Goal: Task Accomplishment & Management: Complete application form

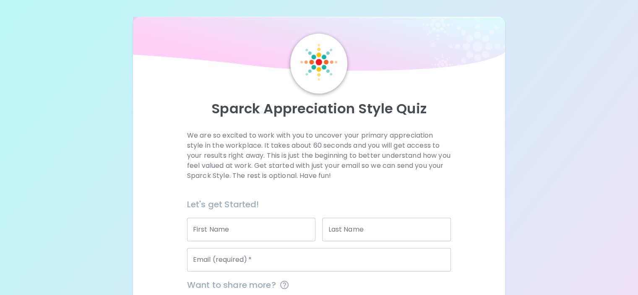
click at [232, 241] on input "First Name" at bounding box center [251, 229] width 129 height 23
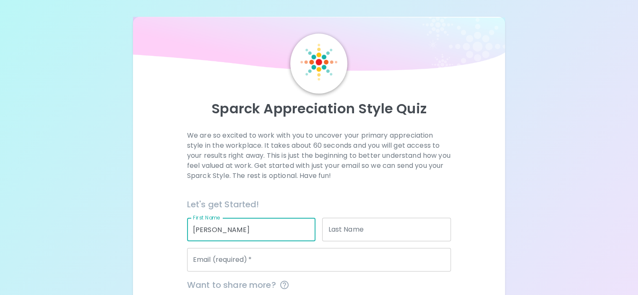
type input "[PERSON_NAME]"
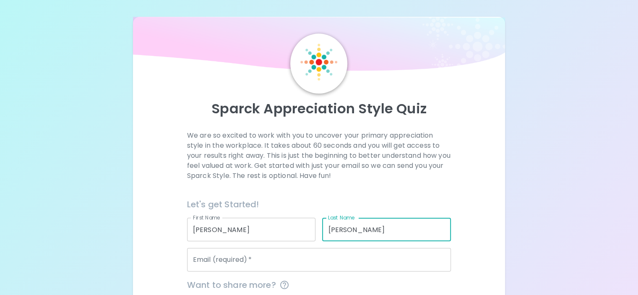
type input "[PERSON_NAME]"
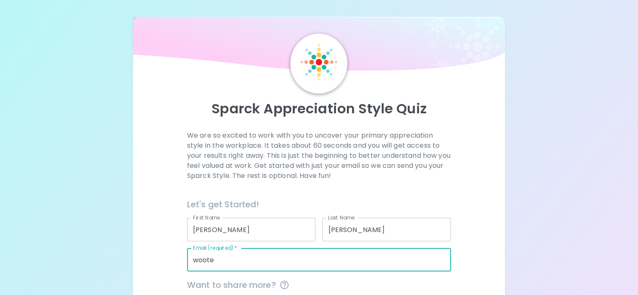
type input "[EMAIL_ADDRESS][DOMAIN_NAME]"
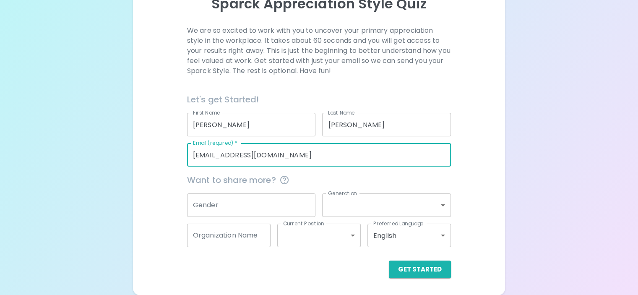
scroll to position [125, 0]
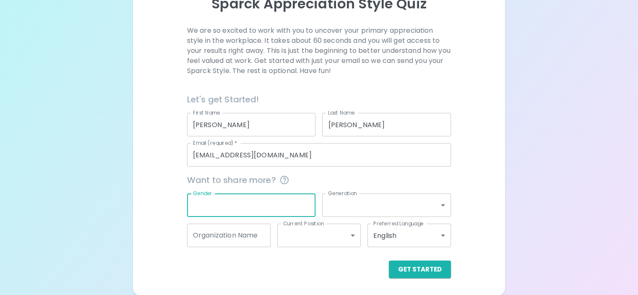
click at [274, 201] on input "Gender" at bounding box center [251, 204] width 129 height 23
click at [239, 198] on input "Gender" at bounding box center [251, 204] width 129 height 23
type input "[DEMOGRAPHIC_DATA]"
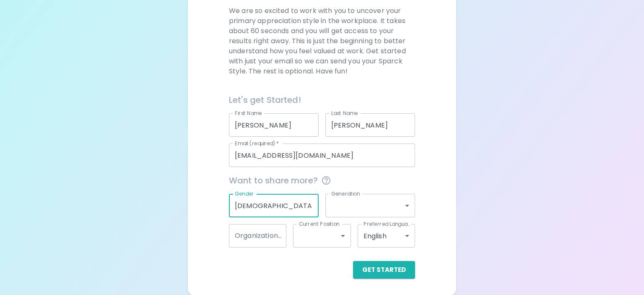
click at [403, 206] on body "Sparck Appreciation Style Quiz We are so excited to work with you to uncover yo…" at bounding box center [322, 85] width 644 height 420
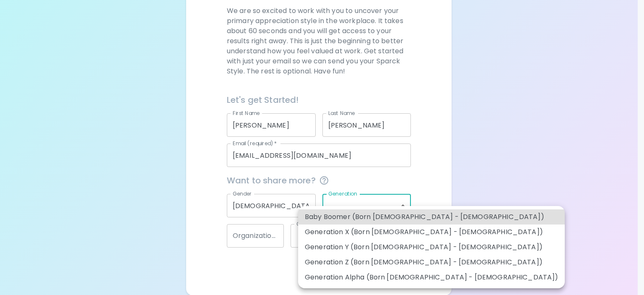
click at [404, 233] on li "Generation X (Born [DEMOGRAPHIC_DATA] - [DEMOGRAPHIC_DATA])" at bounding box center [431, 231] width 267 height 15
type input "generation_x"
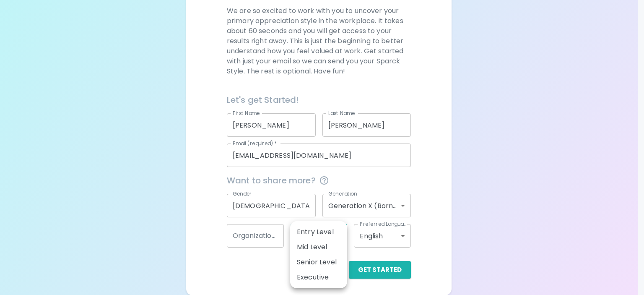
click at [340, 234] on body "Sparck Appreciation Style Quiz We are so excited to work with you to uncover yo…" at bounding box center [322, 85] width 644 height 420
drag, startPoint x: 441, startPoint y: 237, endPoint x: 438, endPoint y: 241, distance: 4.5
click at [441, 238] on div at bounding box center [322, 147] width 644 height 295
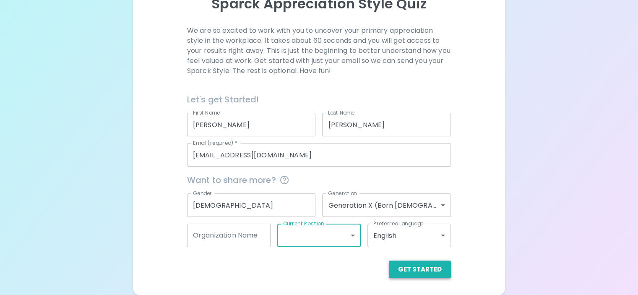
click at [389, 270] on button "Get Started" at bounding box center [420, 270] width 62 height 18
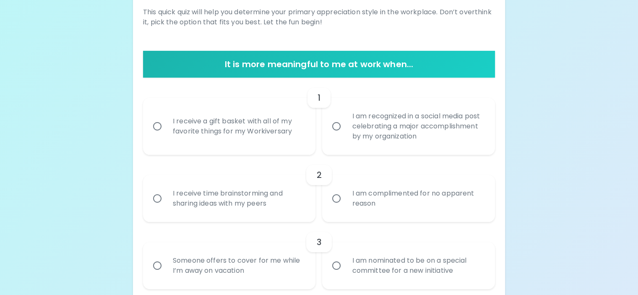
click at [337, 135] on input "I am recognized in a social media post celebrating a major accomplishment by my…" at bounding box center [337, 126] width 18 height 18
radio input "true"
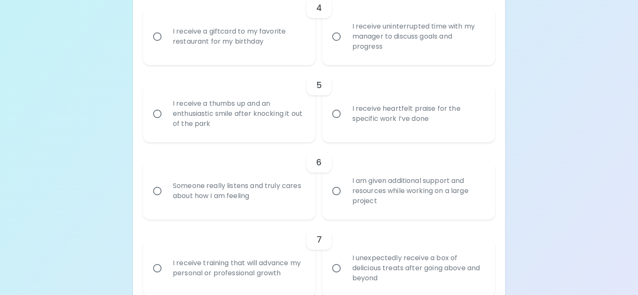
scroll to position [405, 0]
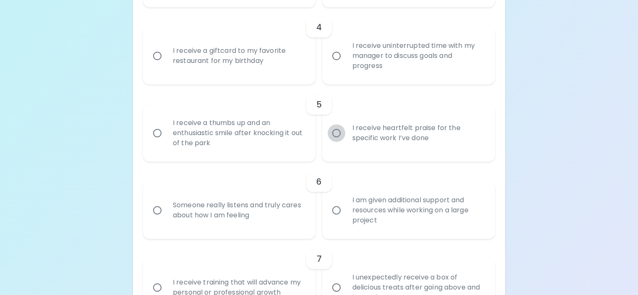
click at [337, 142] on input "I receive heartfelt praise for the specific work I’ve done" at bounding box center [337, 133] width 18 height 18
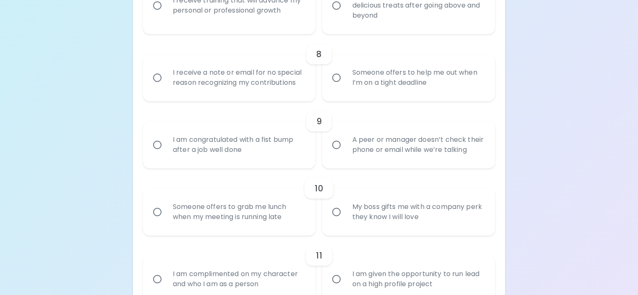
scroll to position [472, 0]
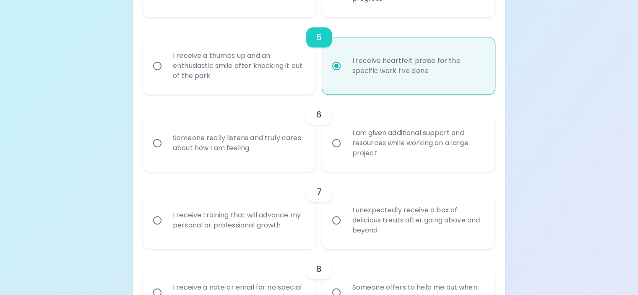
radio input "true"
click at [407, 168] on div "I am given additional support and resources while working on a large project" at bounding box center [417, 143] width 145 height 50
click at [345, 152] on input "I am given additional support and resources while working on a large project" at bounding box center [337, 143] width 18 height 18
radio input "false"
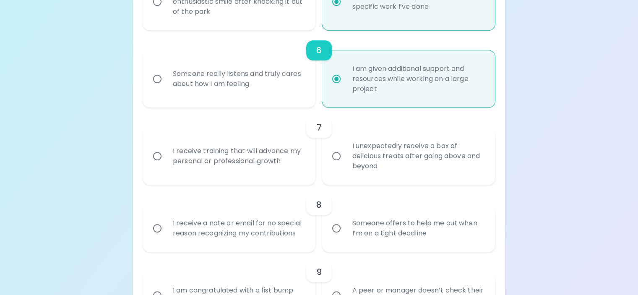
scroll to position [540, 0]
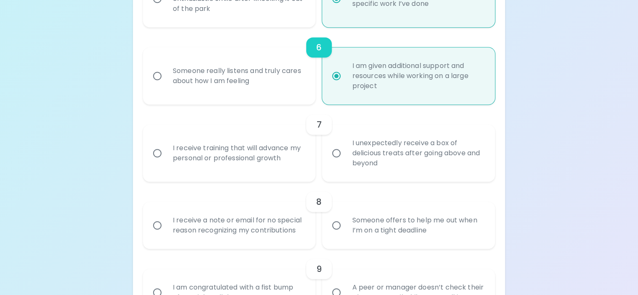
radio input "true"
click at [398, 178] on div "I unexpectedly receive a box of delicious treats after going above and beyond" at bounding box center [417, 153] width 145 height 50
click at [345, 162] on input "I unexpectedly receive a box of delicious treats after going above and beyond" at bounding box center [337, 153] width 18 height 18
radio input "false"
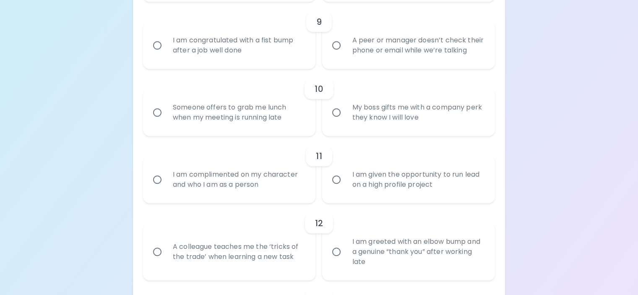
scroll to position [801, 0]
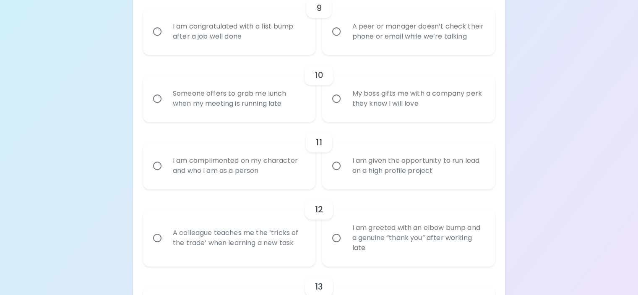
radio input "true"
radio input "false"
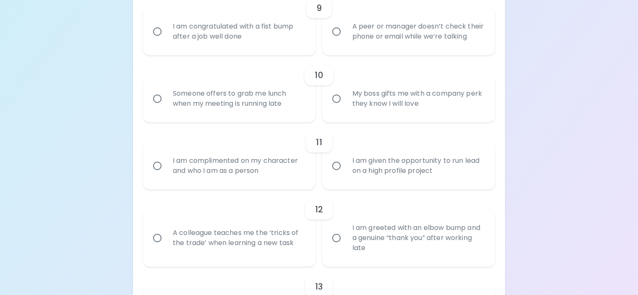
radio input "false"
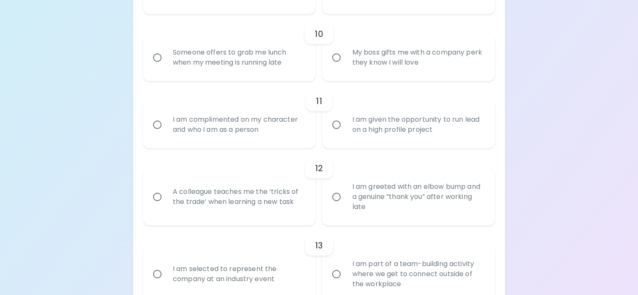
scroll to position [868, 0]
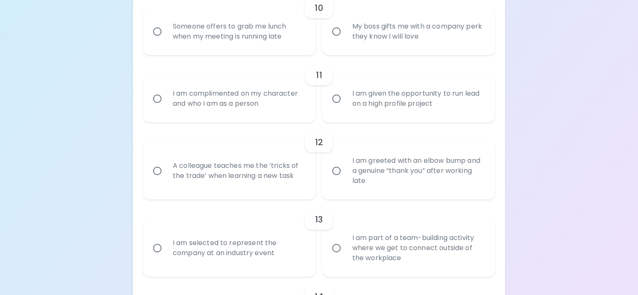
radio input "true"
radio input "false"
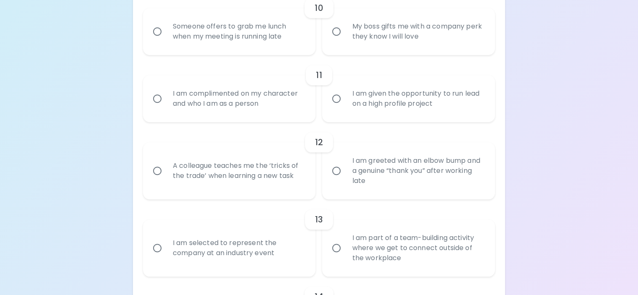
radio input "false"
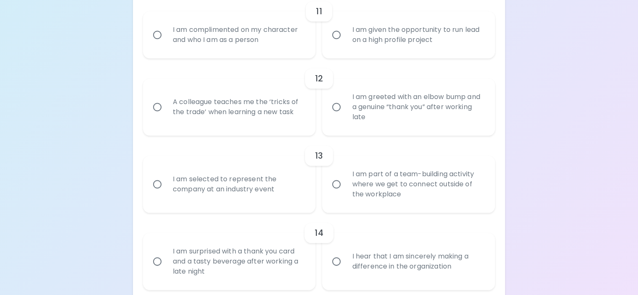
scroll to position [935, 0]
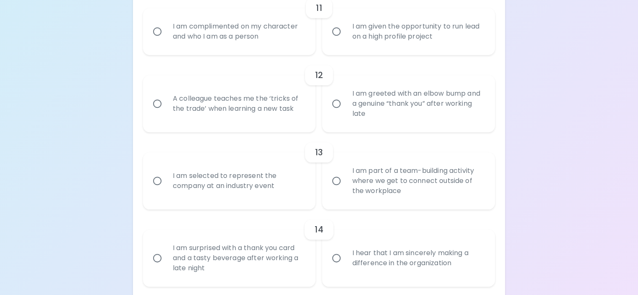
radio input "true"
click at [286, 52] on div "I am complimented on my character and who I am as a person" at bounding box center [238, 31] width 145 height 40
click at [166, 40] on input "I am complimented on my character and who I am as a person" at bounding box center [158, 32] width 18 height 18
radio input "false"
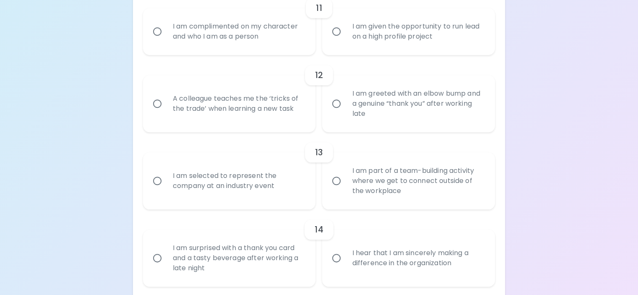
radio input "false"
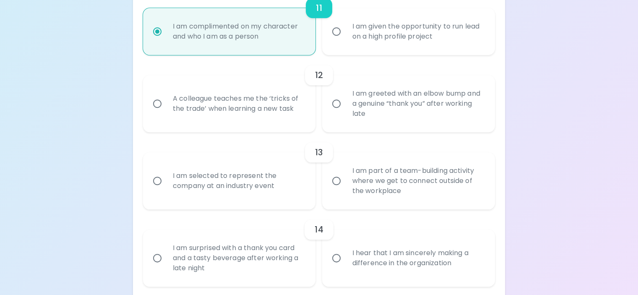
scroll to position [1002, 0]
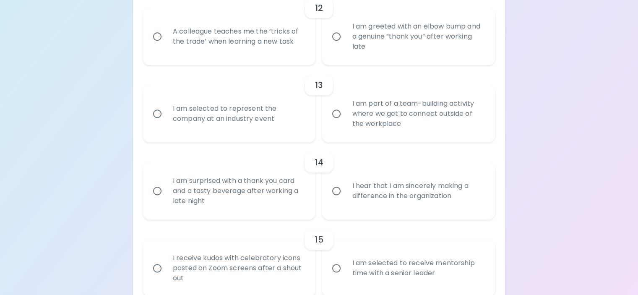
radio input "true"
click at [391, 62] on div "I am greeted with an elbow bump and a genuine “thank you” after working late" at bounding box center [417, 36] width 145 height 50
click at [345, 45] on input "I am greeted with an elbow bump and a genuine “thank you” after working late" at bounding box center [337, 37] width 18 height 18
radio input "false"
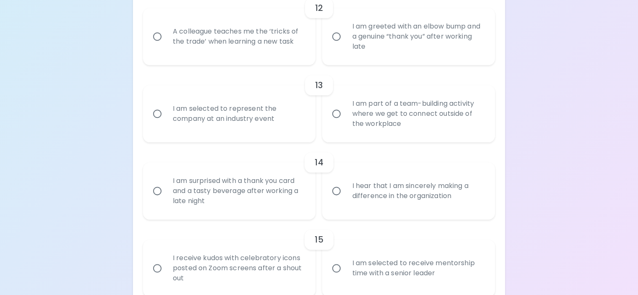
radio input "false"
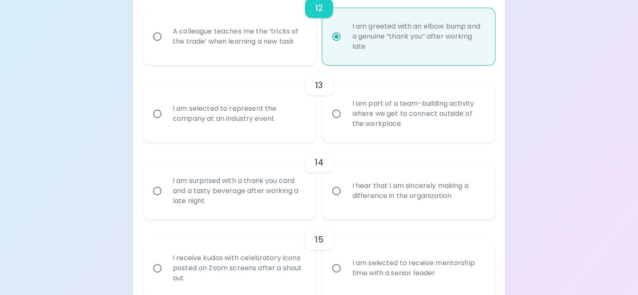
scroll to position [1069, 0]
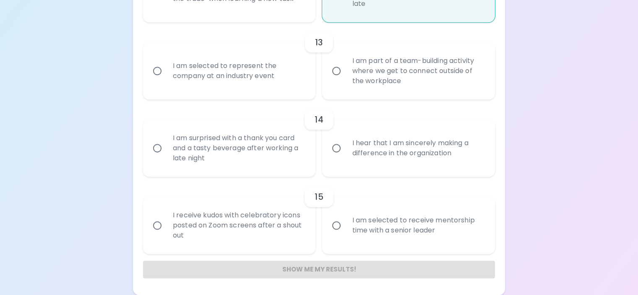
click at [149, 62] on input "I am selected to represent the company at an industry event" at bounding box center [158, 71] width 18 height 18
radio input "false"
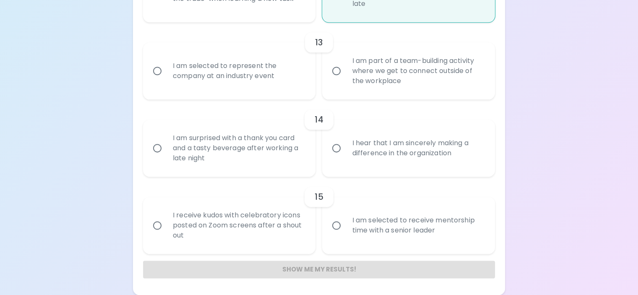
radio input "false"
radio input "true"
radio input "false"
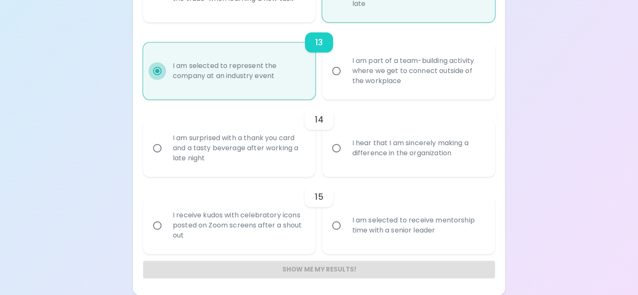
click at [328, 62] on input "I am part of a team-building activity where we get to connect outside of the wo…" at bounding box center [337, 71] width 18 height 18
click at [149, 139] on input "I am surprised with a thank you card and a tasty beverage after working a late …" at bounding box center [158, 148] width 18 height 18
click at [328, 139] on input "I hear that I am sincerely making a difference in the organization" at bounding box center [337, 148] width 18 height 18
radio input "false"
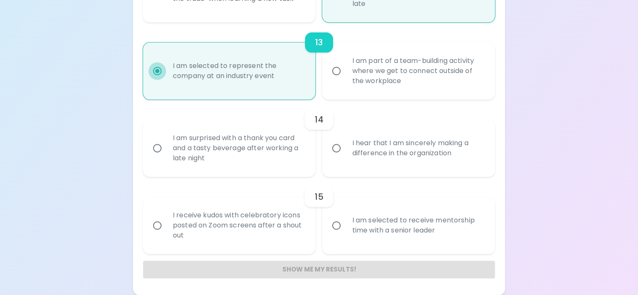
radio input "false"
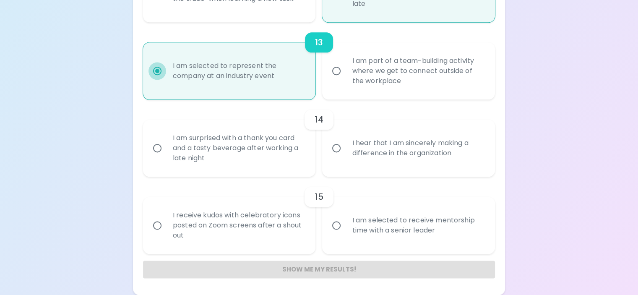
radio input "false"
radio input "true"
radio input "false"
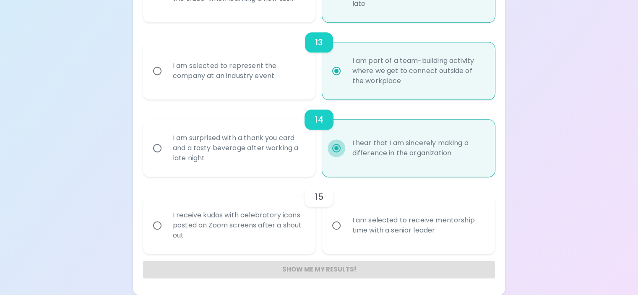
click at [149, 217] on input "I receive kudos with celebratory icons posted on Zoom screens after a shout out" at bounding box center [158, 226] width 18 height 18
radio input "false"
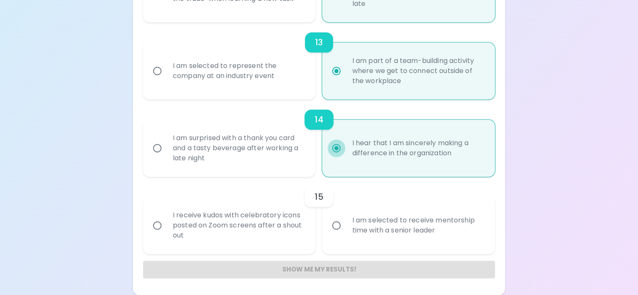
radio input "false"
radio input "true"
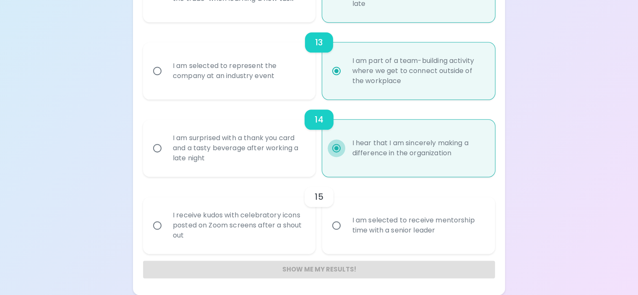
radio input "false"
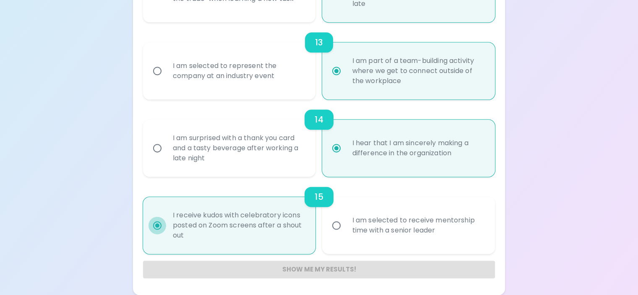
click at [328, 217] on input "I am selected to receive mentorship time with a senior leader" at bounding box center [337, 226] width 18 height 18
radio input "false"
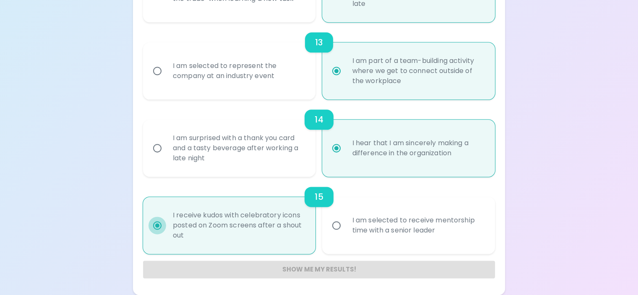
radio input "false"
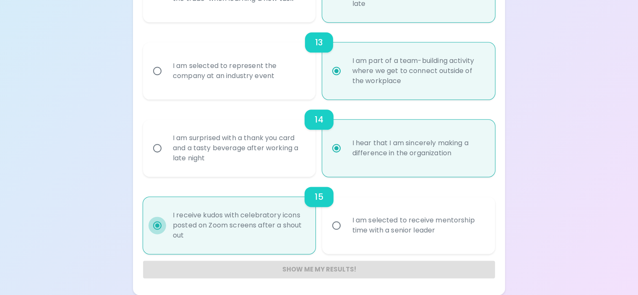
radio input "false"
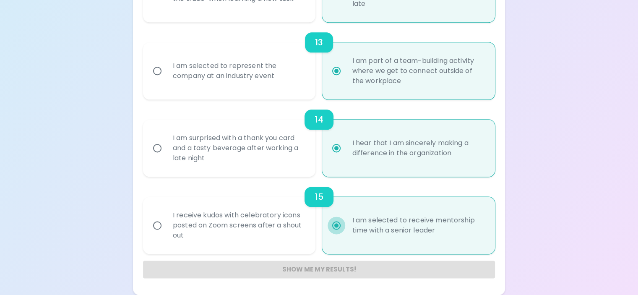
radio input "false"
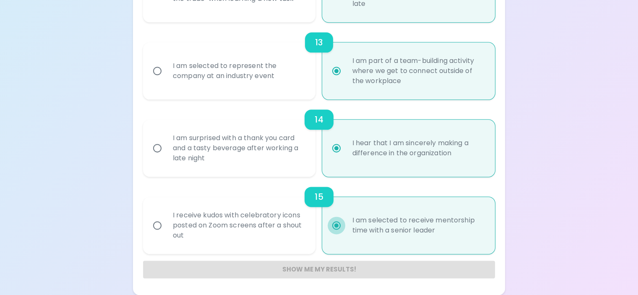
radio input "false"
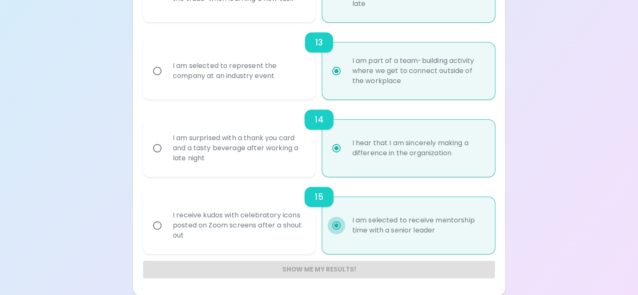
radio input "false"
radio input "true"
click at [344, 220] on input "I am selected to receive mentorship time with a senior leader" at bounding box center [337, 226] width 18 height 18
click at [247, 223] on div "I receive kudos with celebratory icons posted on Zoom screens after a shout out" at bounding box center [238, 225] width 145 height 50
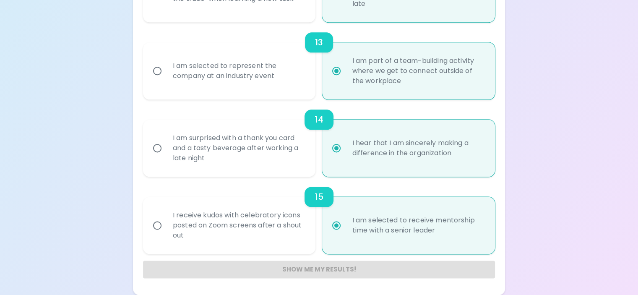
click at [166, 223] on input "I receive kudos with celebratory icons posted on Zoom screens after a shout out" at bounding box center [158, 226] width 18 height 18
radio input "false"
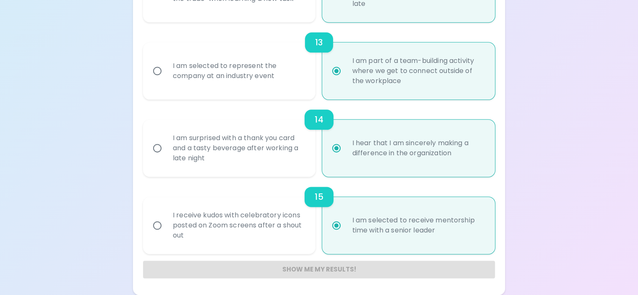
radio input "false"
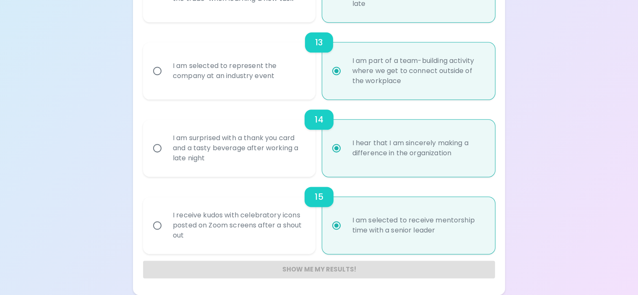
radio input "true"
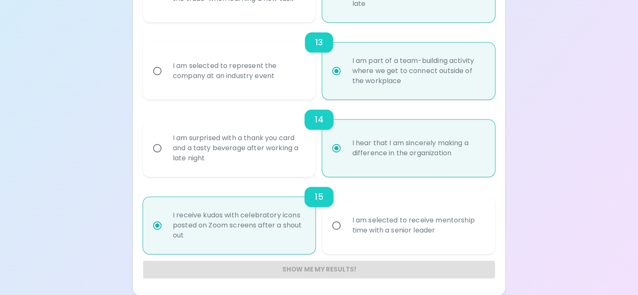
radio input "false"
click at [166, 139] on input "I am surprised with a thank you card and a tasty beverage after working a late …" at bounding box center [158, 148] width 18 height 18
radio input "false"
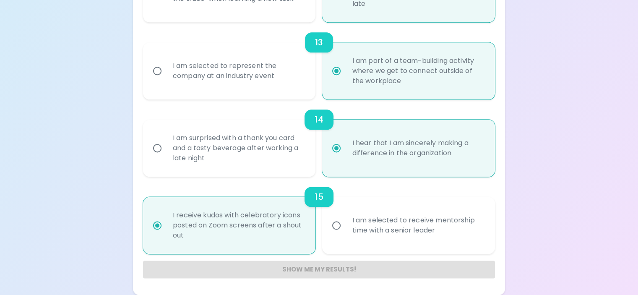
radio input "false"
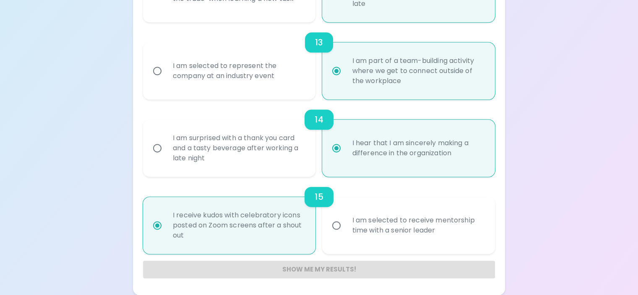
radio input "false"
radio input "true"
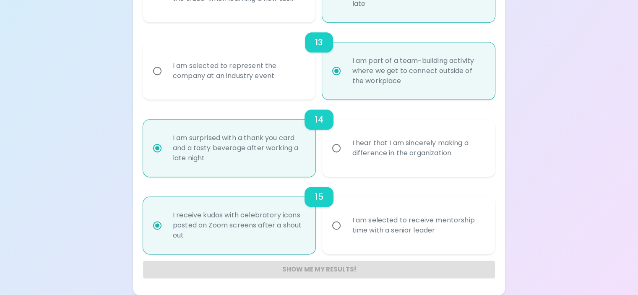
radio input "true"
click at [349, 267] on div "Show me my results!" at bounding box center [319, 270] width 352 height 18
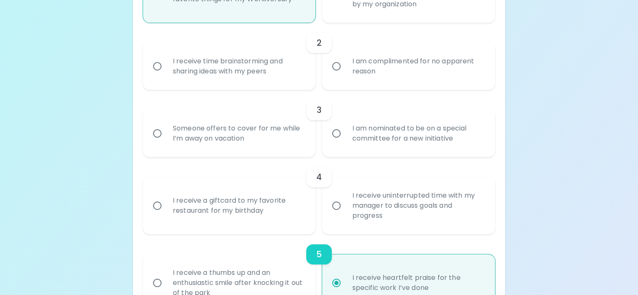
scroll to position [267, 0]
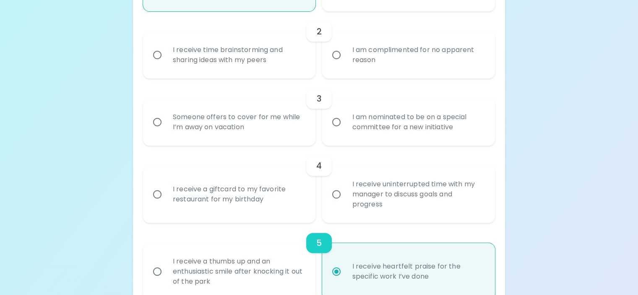
click at [358, 75] on div "I am complimented for no apparent reason" at bounding box center [417, 55] width 145 height 40
click at [345, 64] on input "I am complimented for no apparent reason" at bounding box center [337, 55] width 18 height 18
radio input "false"
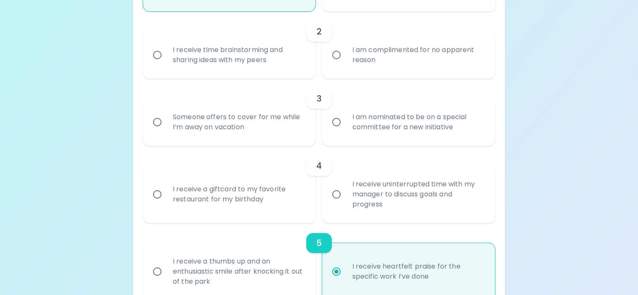
radio input "false"
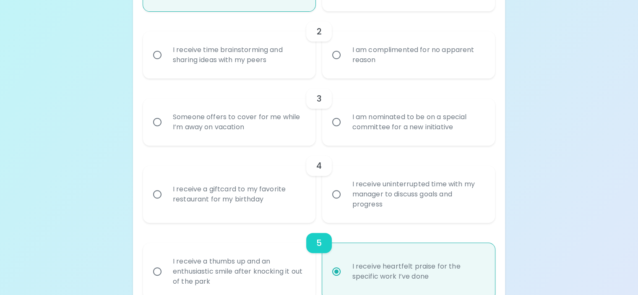
radio input "false"
radio input "true"
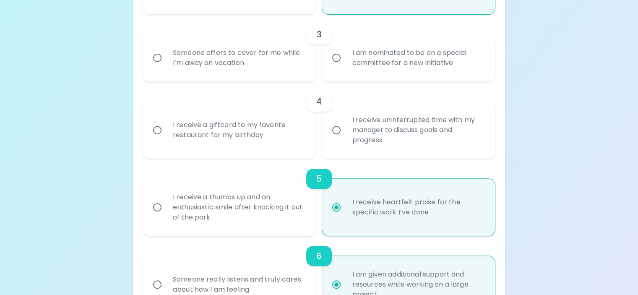
scroll to position [334, 0]
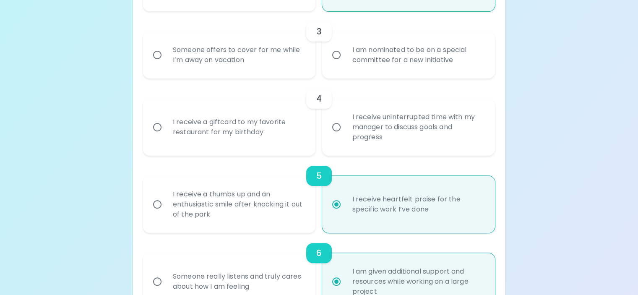
radio input "true"
click at [410, 75] on div "I am nominated to be on a special committee for a new initiative" at bounding box center [417, 55] width 145 height 40
click at [345, 64] on input "I am nominated to be on a special committee for a new initiative" at bounding box center [337, 55] width 18 height 18
radio input "false"
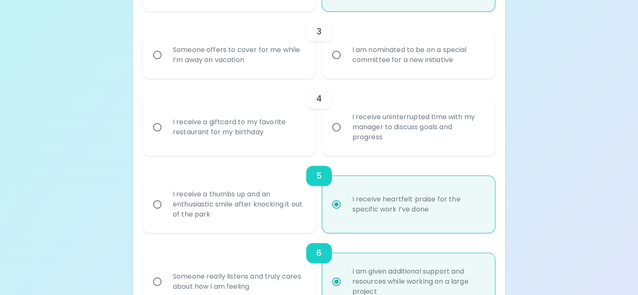
radio input "false"
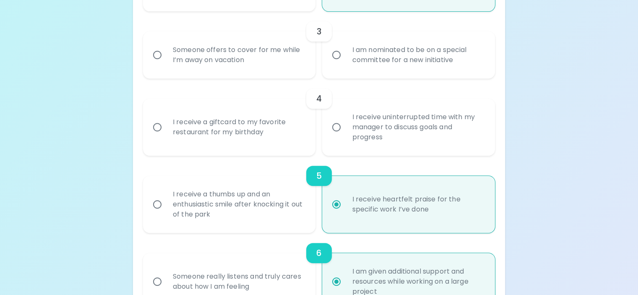
radio input "false"
radio input "true"
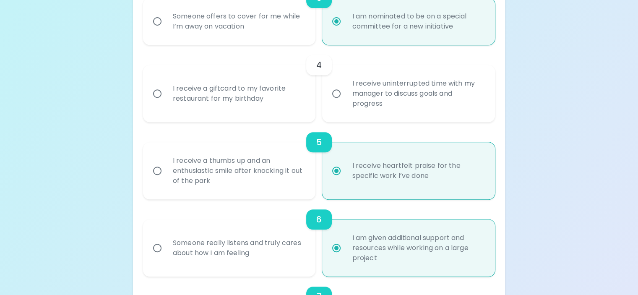
scroll to position [401, 0]
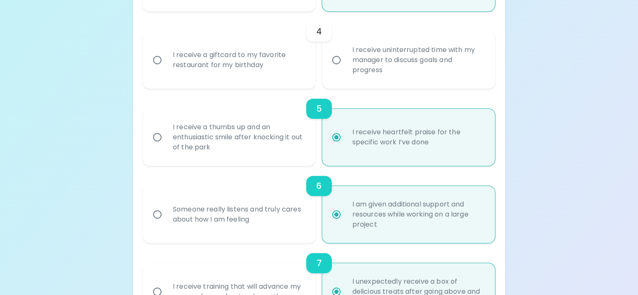
radio input "true"
click at [261, 80] on div "I receive a giftcard to my favorite restaurant for my birthday" at bounding box center [238, 60] width 145 height 40
click at [166, 69] on input "I receive a giftcard to my favorite restaurant for my birthday" at bounding box center [158, 60] width 18 height 18
radio input "false"
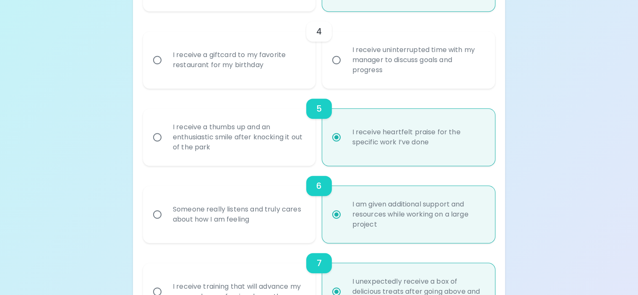
radio input "false"
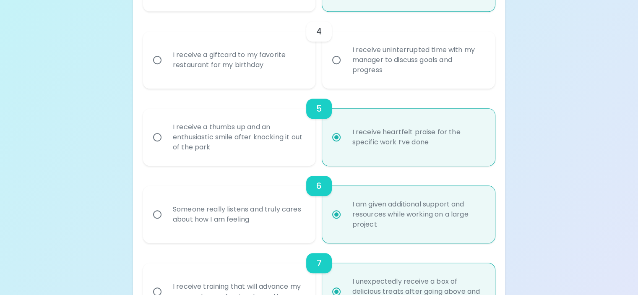
radio input "false"
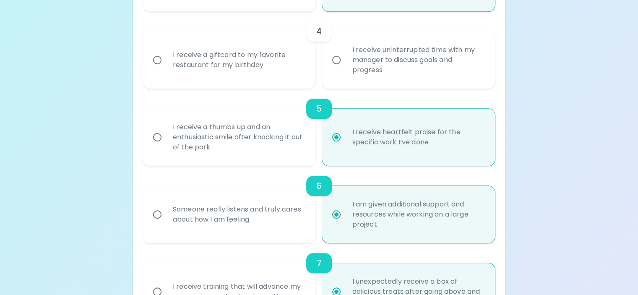
radio input "true"
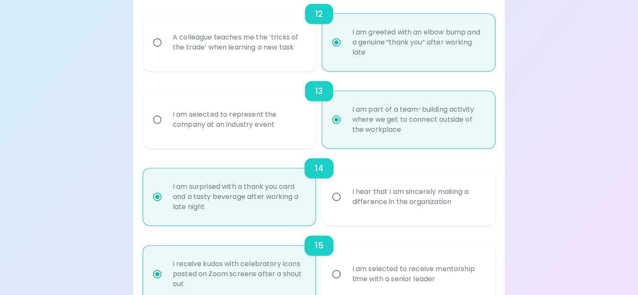
scroll to position [994, 0]
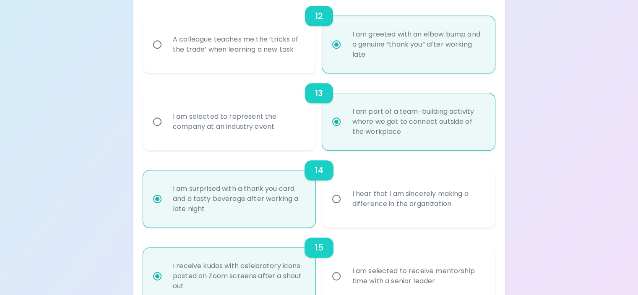
radio input "true"
radio input "false"
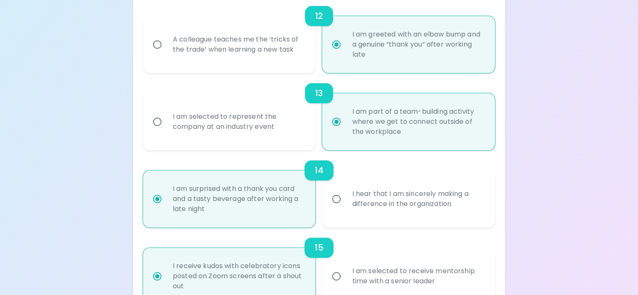
radio input "false"
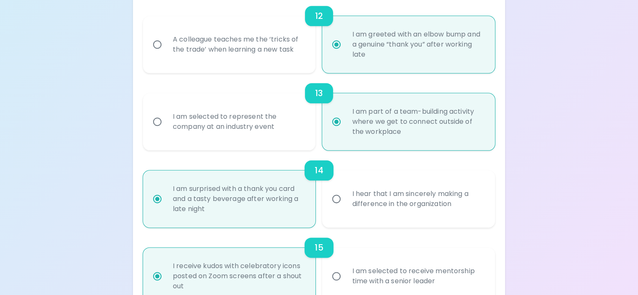
radio input "false"
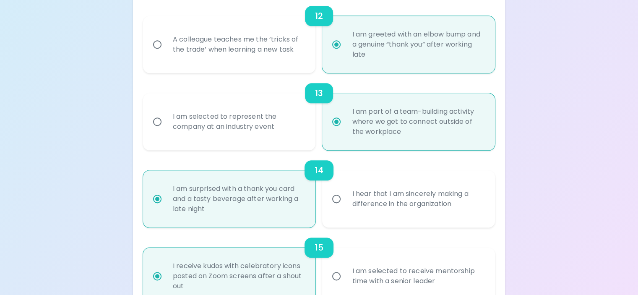
radio input "false"
radio input "true"
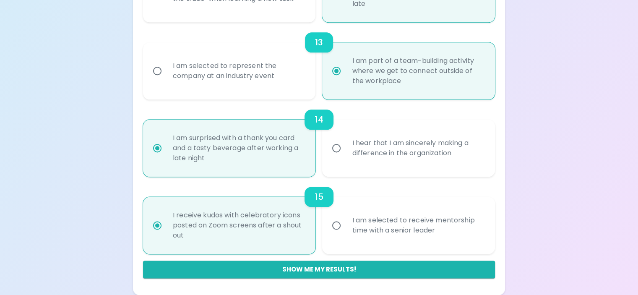
scroll to position [1313, 0]
radio input "true"
click at [337, 270] on button "Show me my results!" at bounding box center [319, 270] width 352 height 18
radio input "false"
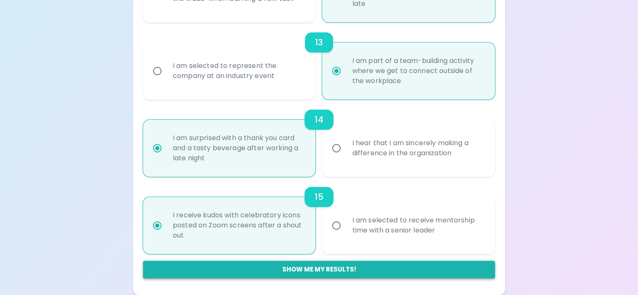
radio input "false"
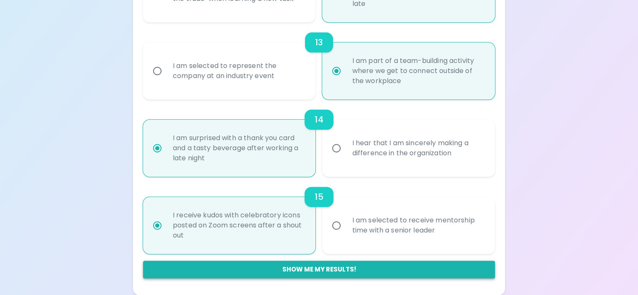
radio input "false"
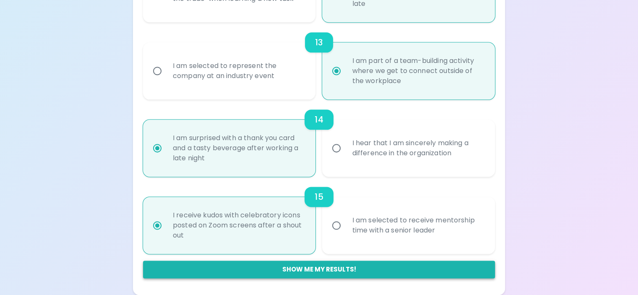
radio input "false"
radio input "true"
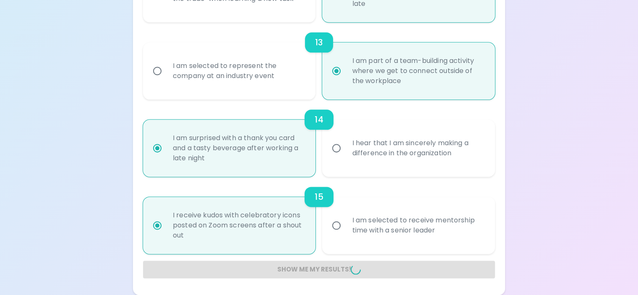
radio input "false"
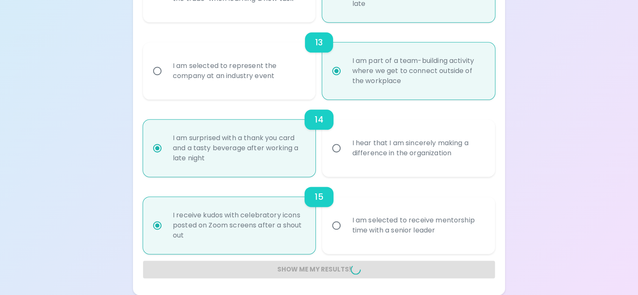
radio input "false"
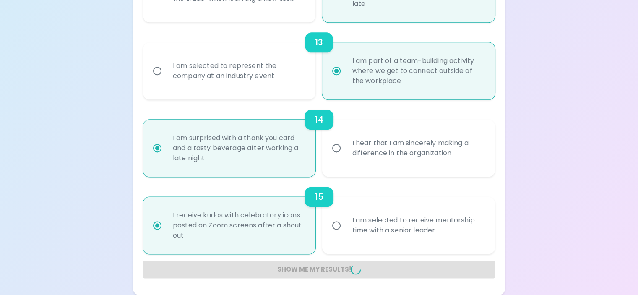
radio input "false"
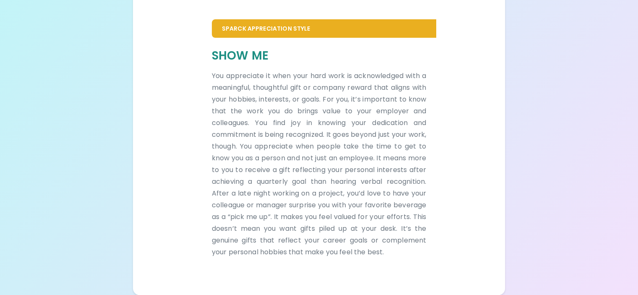
scroll to position [297, 0]
